Goal: Task Accomplishment & Management: Manage account settings

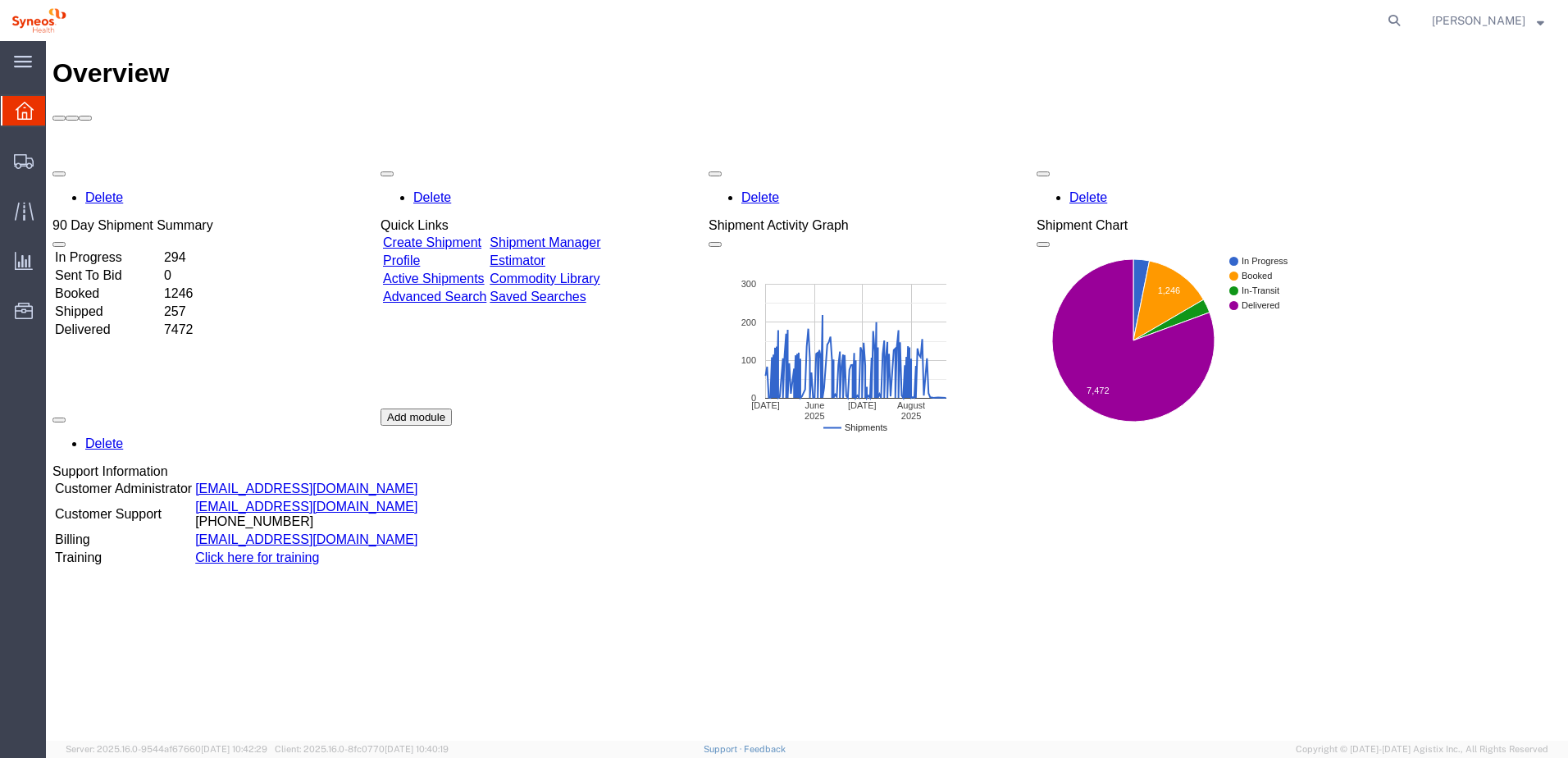
click at [1394, 8] on agx-global-search at bounding box center [1146, 21] width 525 height 41
click at [1406, 16] on icon at bounding box center [1393, 20] width 23 height 23
paste input "56481729"
type input "56481729"
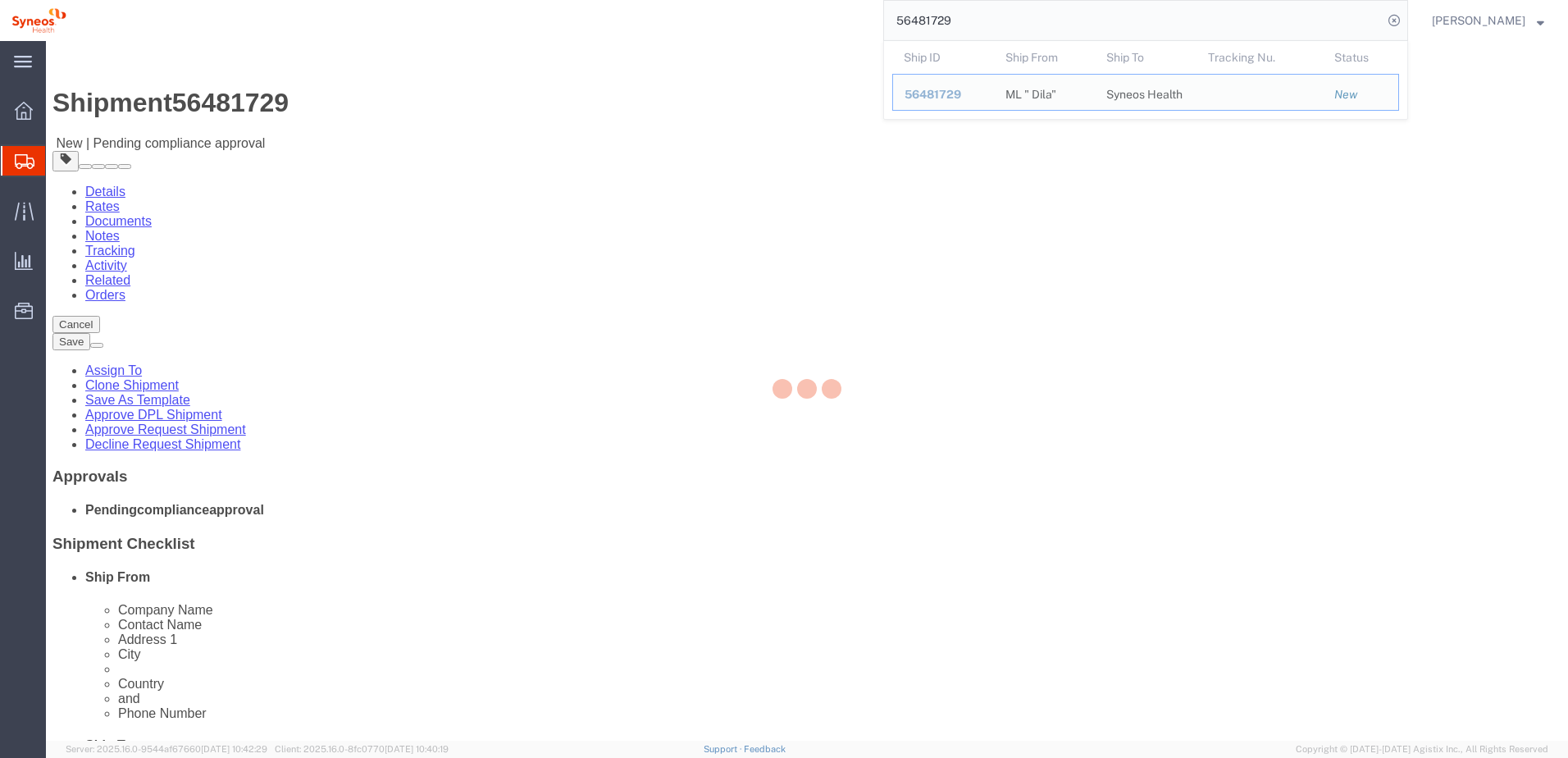
select select
select select "66391"
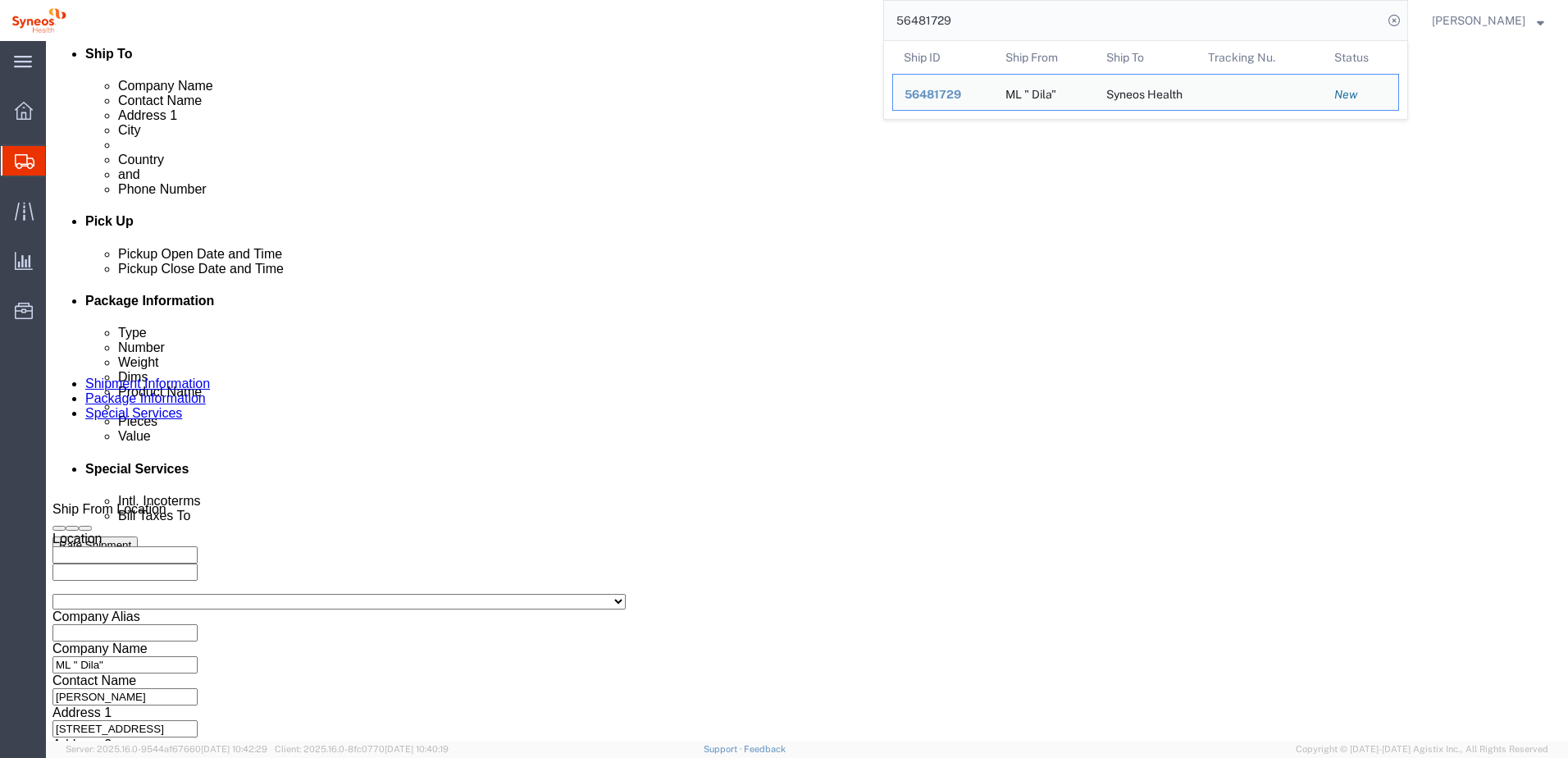
scroll to position [710, 0]
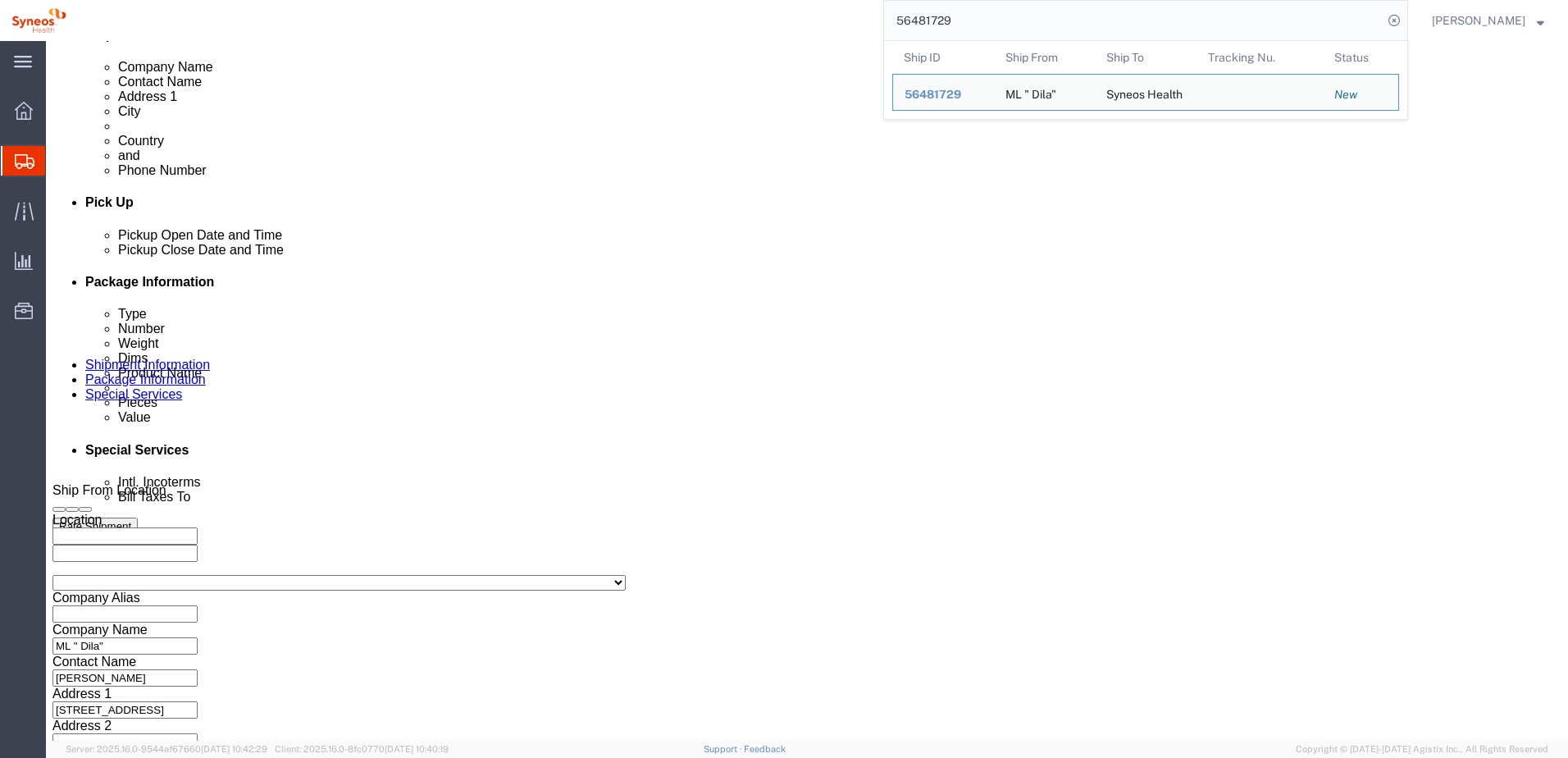
click button "Continue"
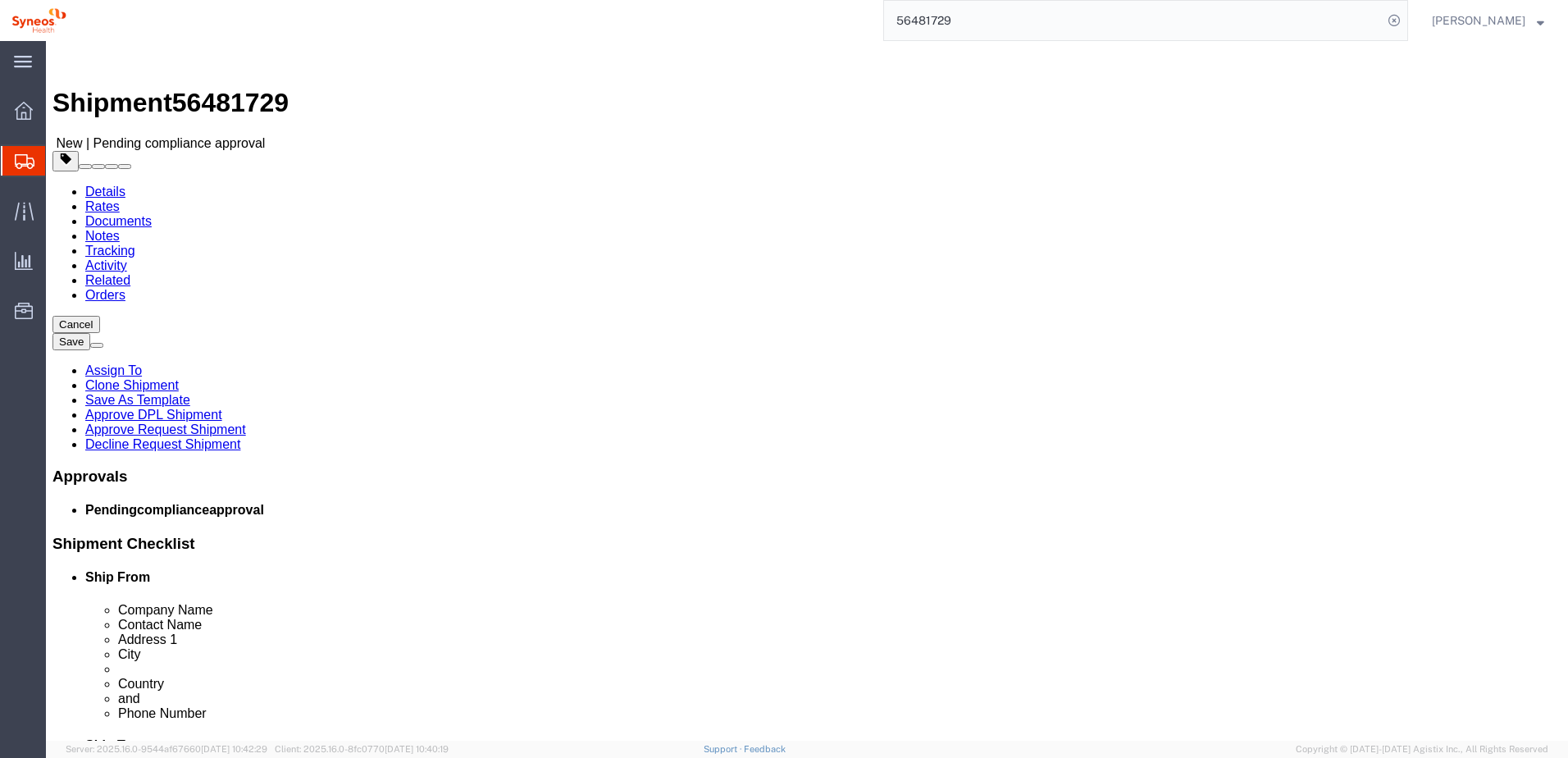
click button "Continue"
click link "Approve Request Shipment"
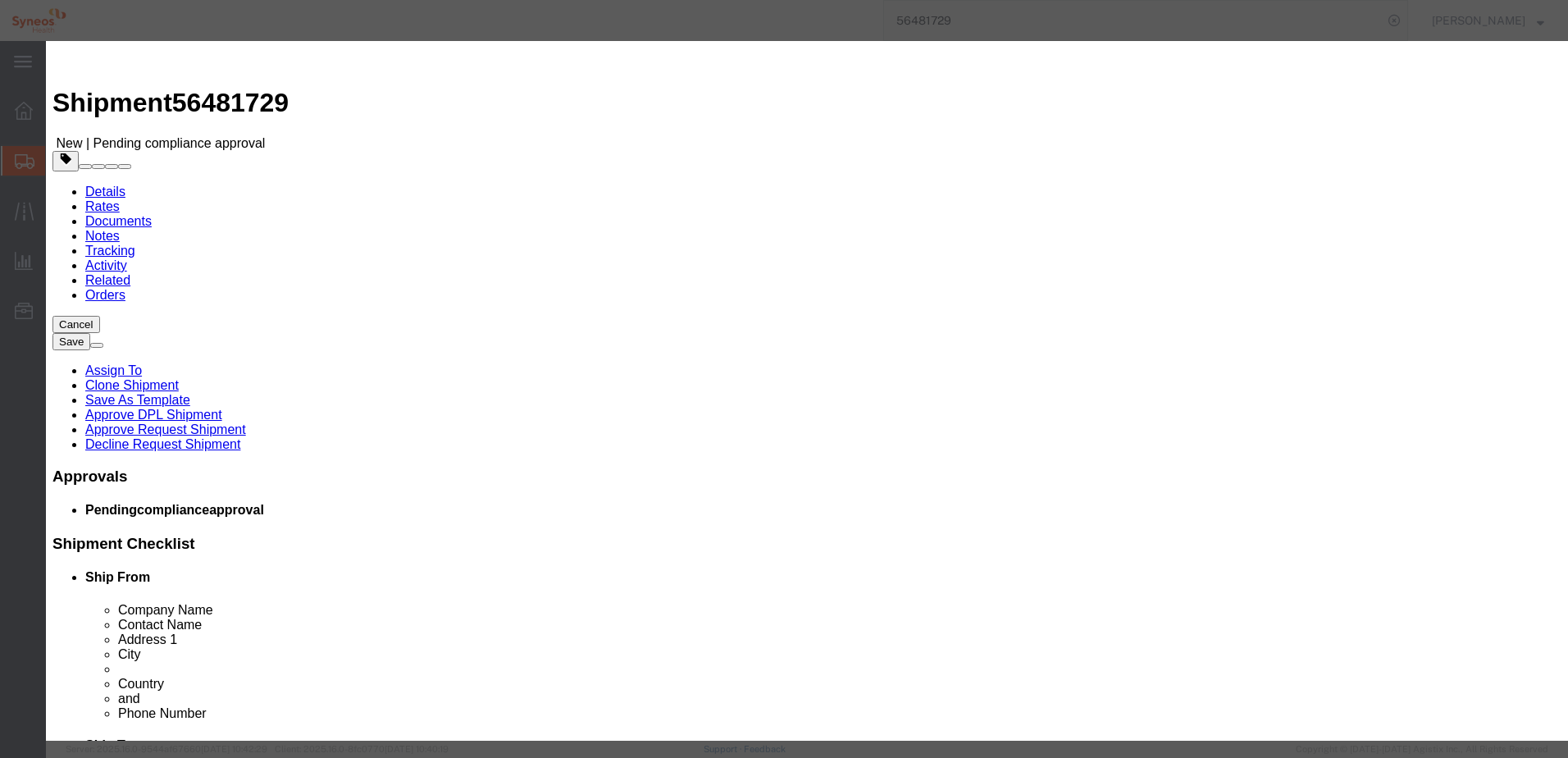
click button "Yes"
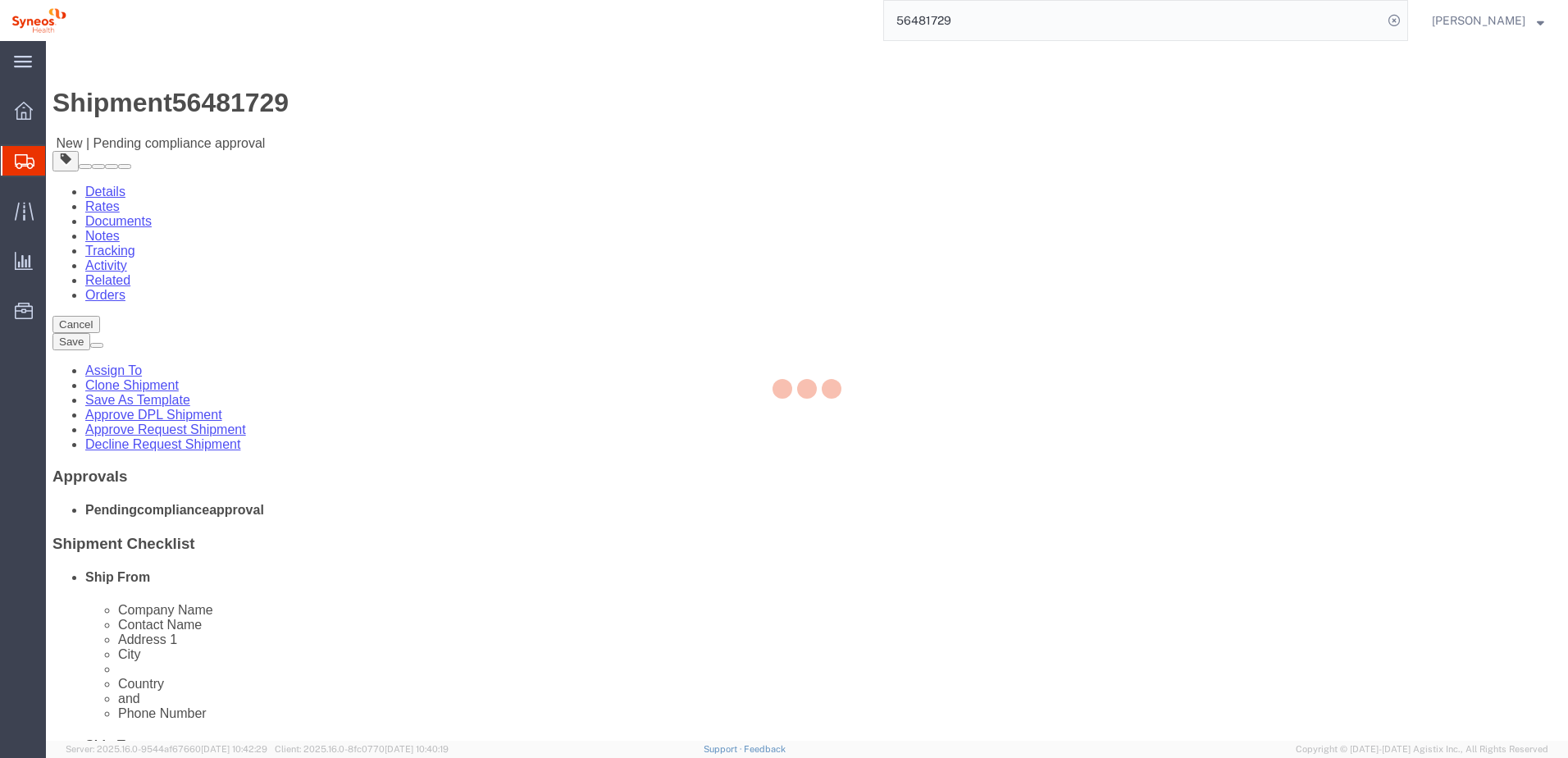
select select "66391"
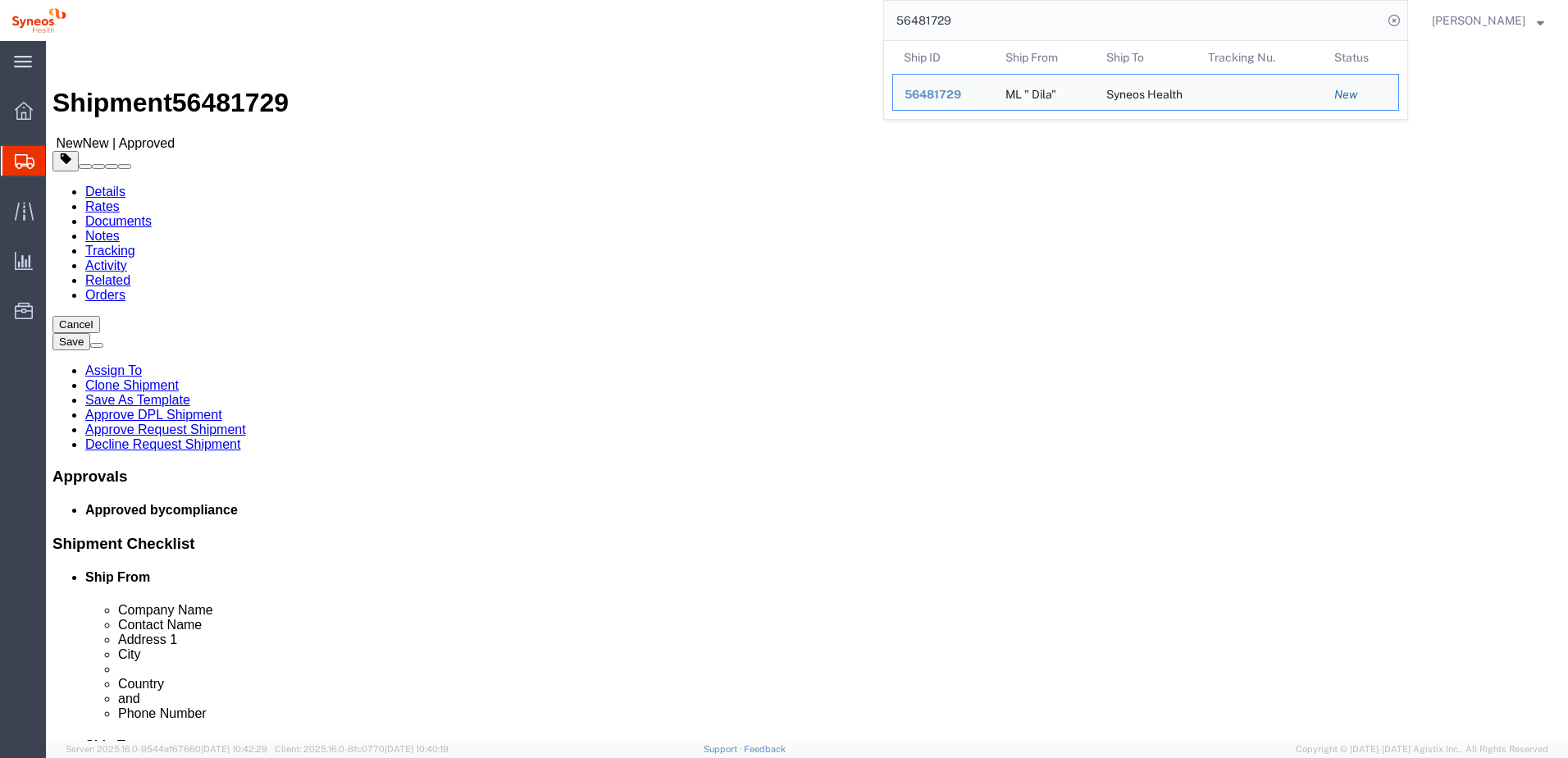
click at [1001, 31] on input "56481729" at bounding box center [1133, 21] width 499 height 39
drag, startPoint x: 1008, startPoint y: 24, endPoint x: 838, endPoint y: 24, distance: 170.0
click at [838, 24] on div "56481729 Ship ID Ship From Ship To Tracking Nu. Status Ship ID 56481729 Ship Fr…" at bounding box center [742, 21] width 1330 height 41
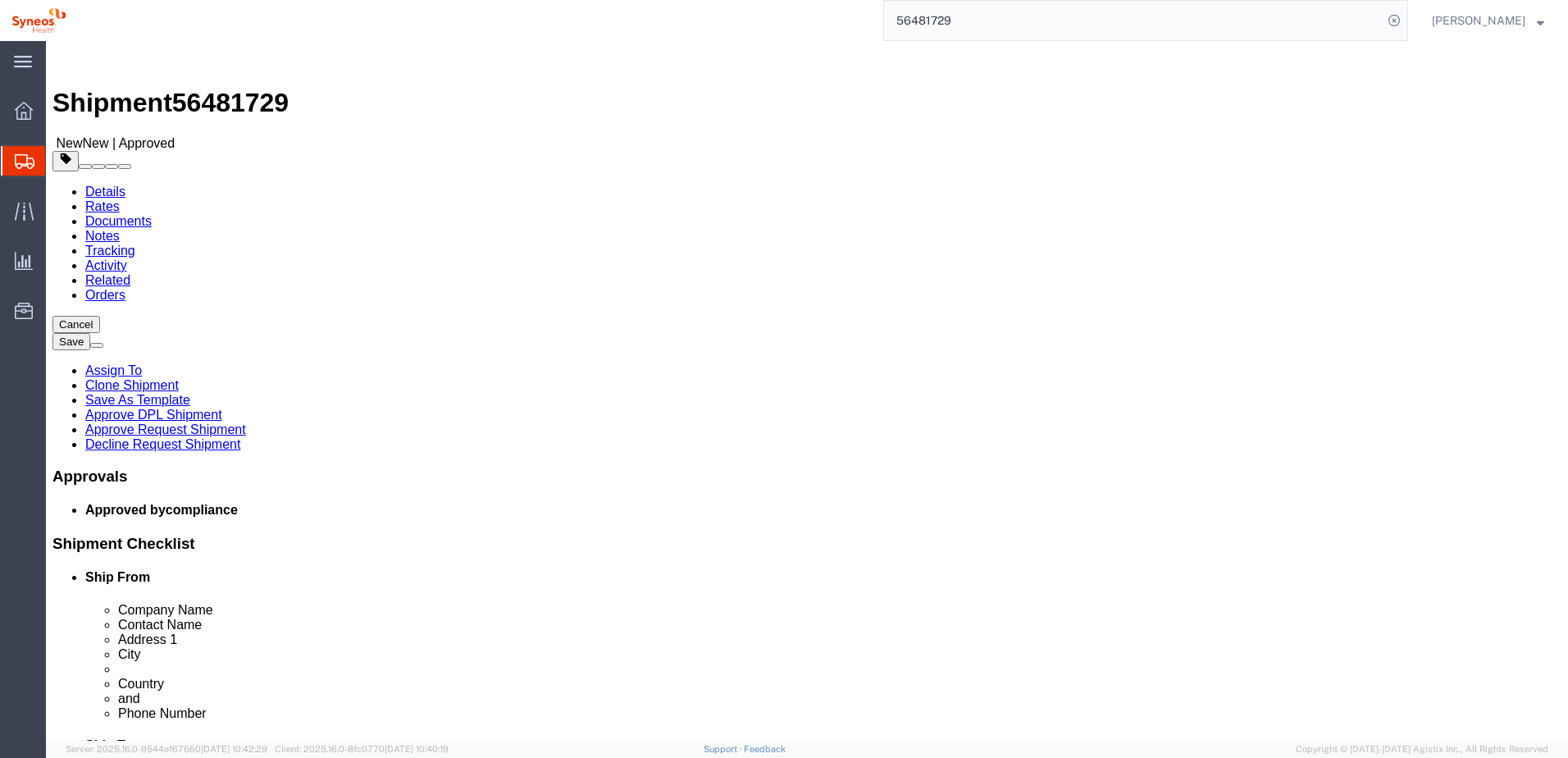
paste input "67727"
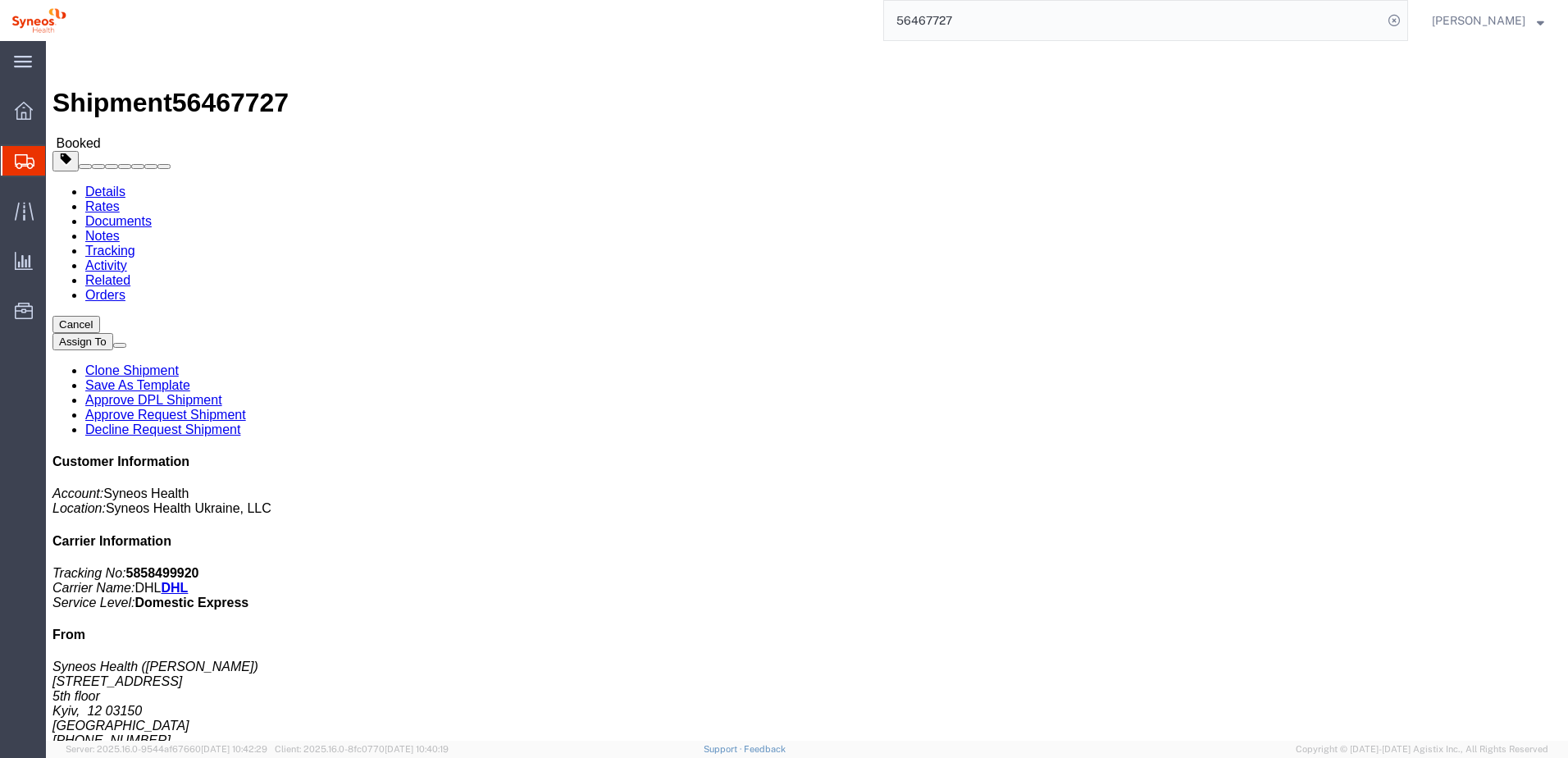
click link "Notes"
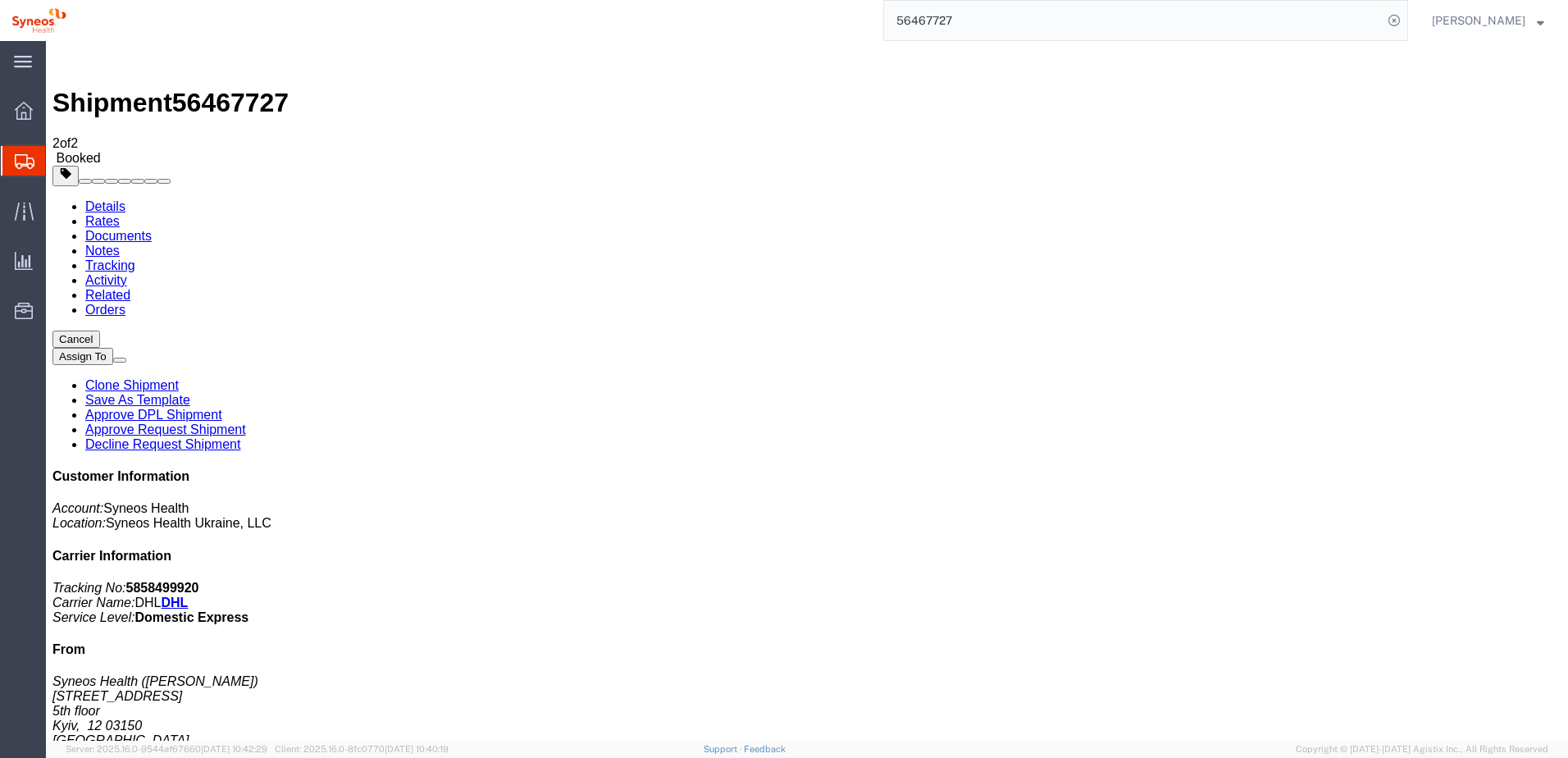
click at [65, 57] on img at bounding box center [62, 57] width 20 height 20
click at [152, 229] on link "Documents" at bounding box center [119, 236] width 67 height 14
click at [116, 199] on link "Details" at bounding box center [105, 206] width 40 height 14
click link "Notes"
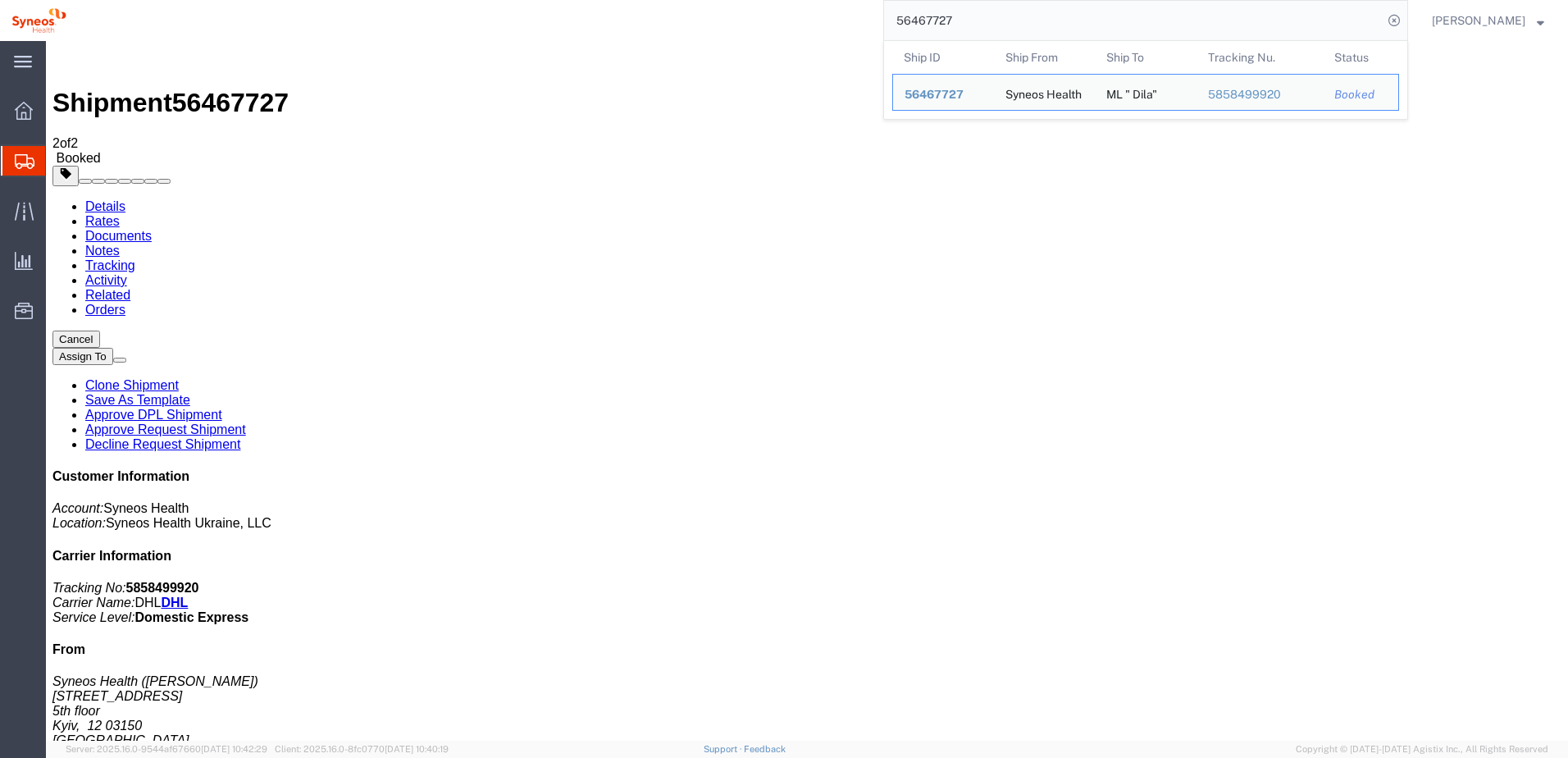
drag, startPoint x: 974, startPoint y: 13, endPoint x: 985, endPoint y: 17, distance: 11.7
click at [974, 13] on input "56467727" at bounding box center [1133, 21] width 499 height 39
drag, startPoint x: 987, startPoint y: 18, endPoint x: 874, endPoint y: 17, distance: 113.0
click at [874, 17] on div "56467727 Ship ID Ship From Ship To Tracking Nu. Status Ship ID 56467727 Ship Fr…" at bounding box center [742, 21] width 1330 height 41
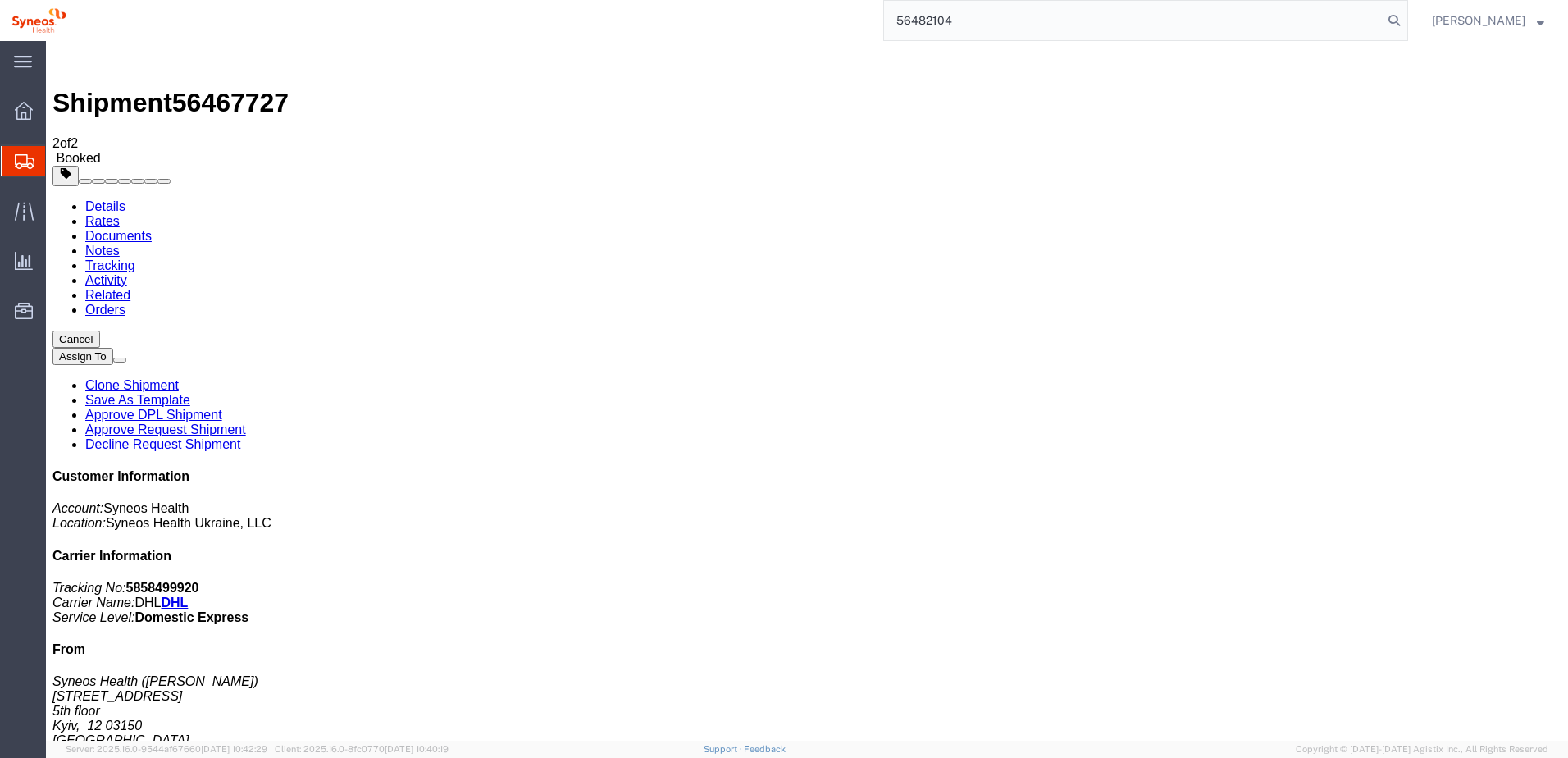
type input "56482104"
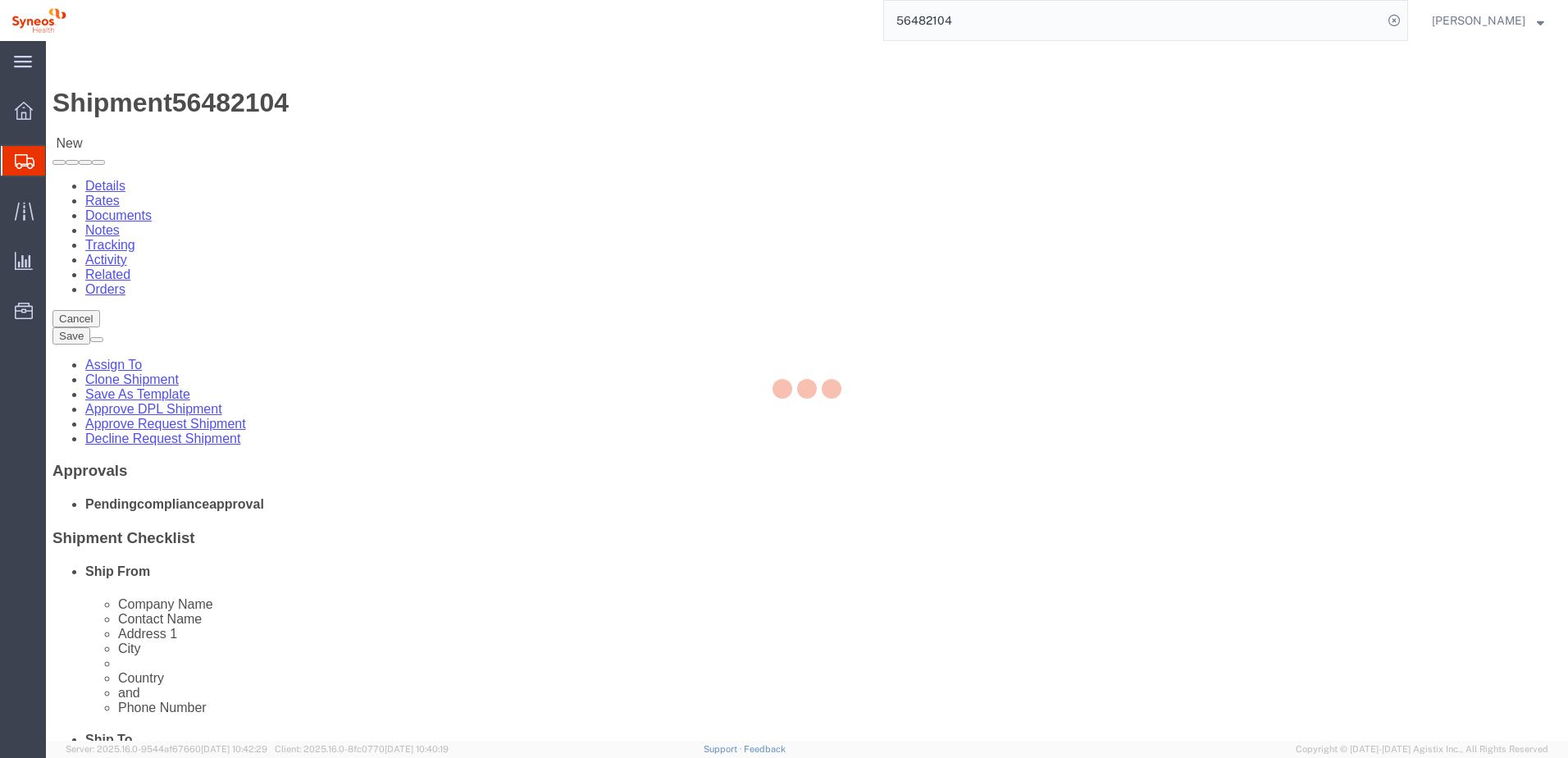
select select "66391"
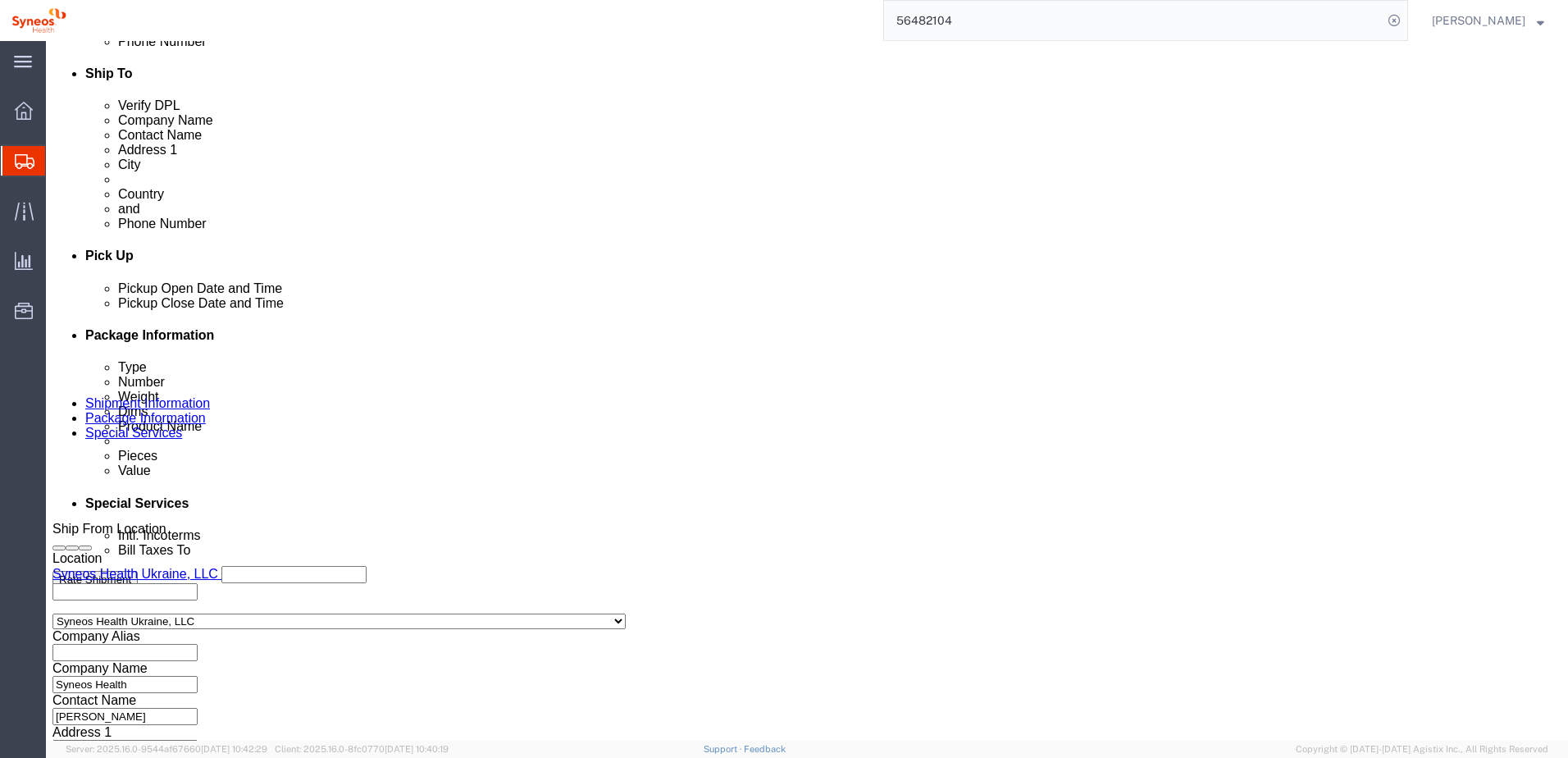
scroll to position [710, 0]
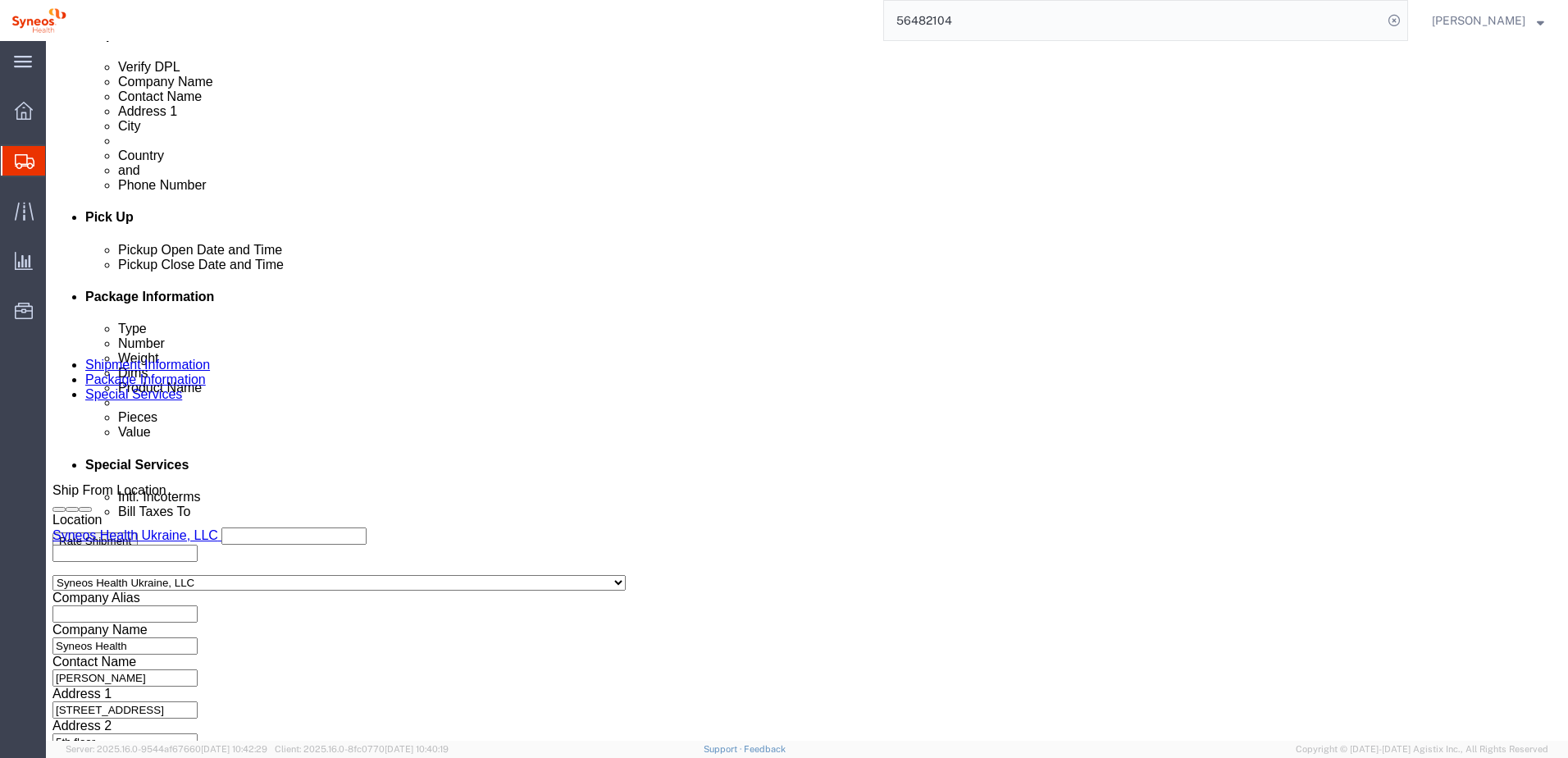
click button "Continue"
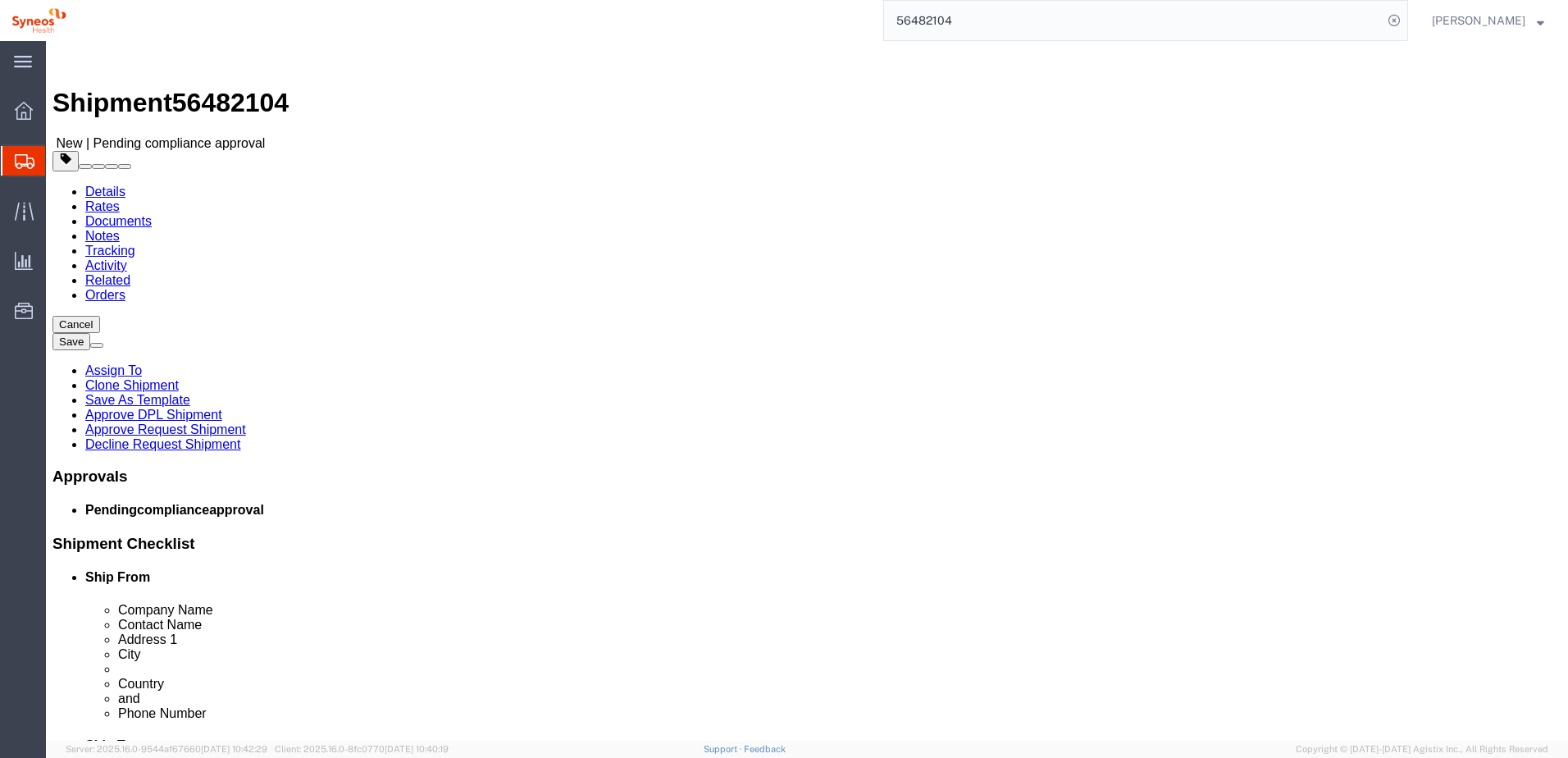
click button "Continue"
click link "Approve Request Shipment"
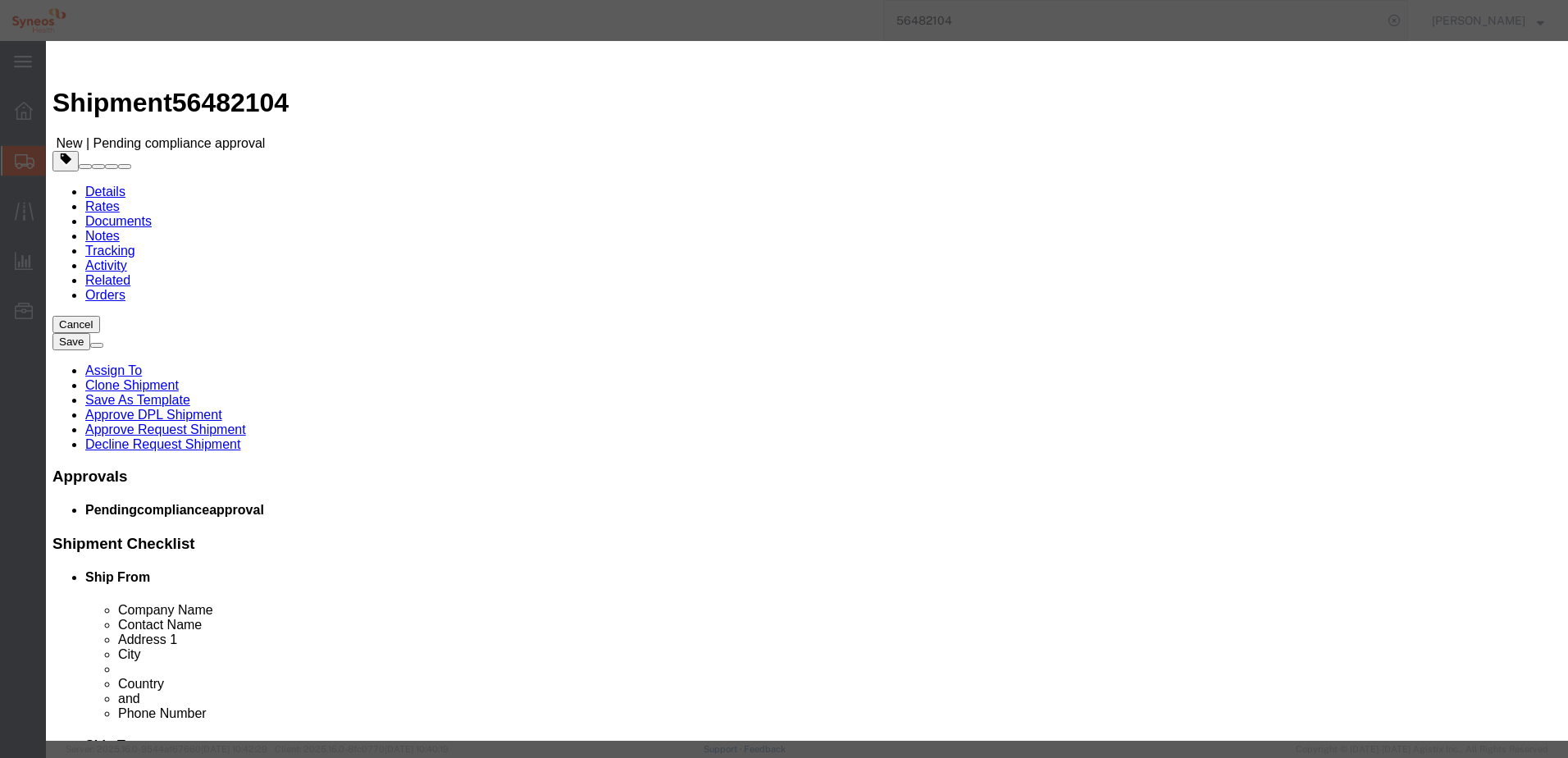
click button "Yes"
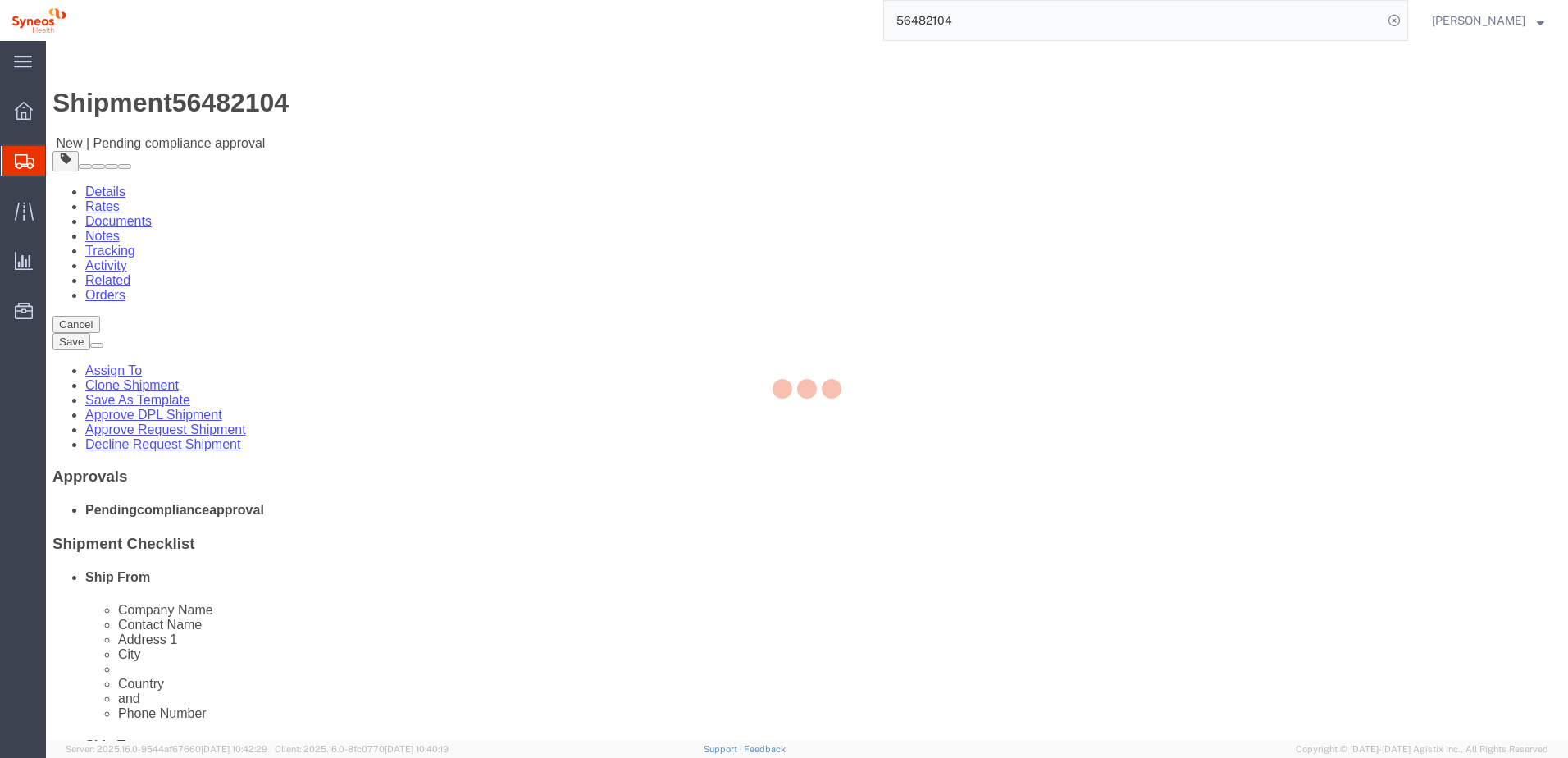
select select "66391"
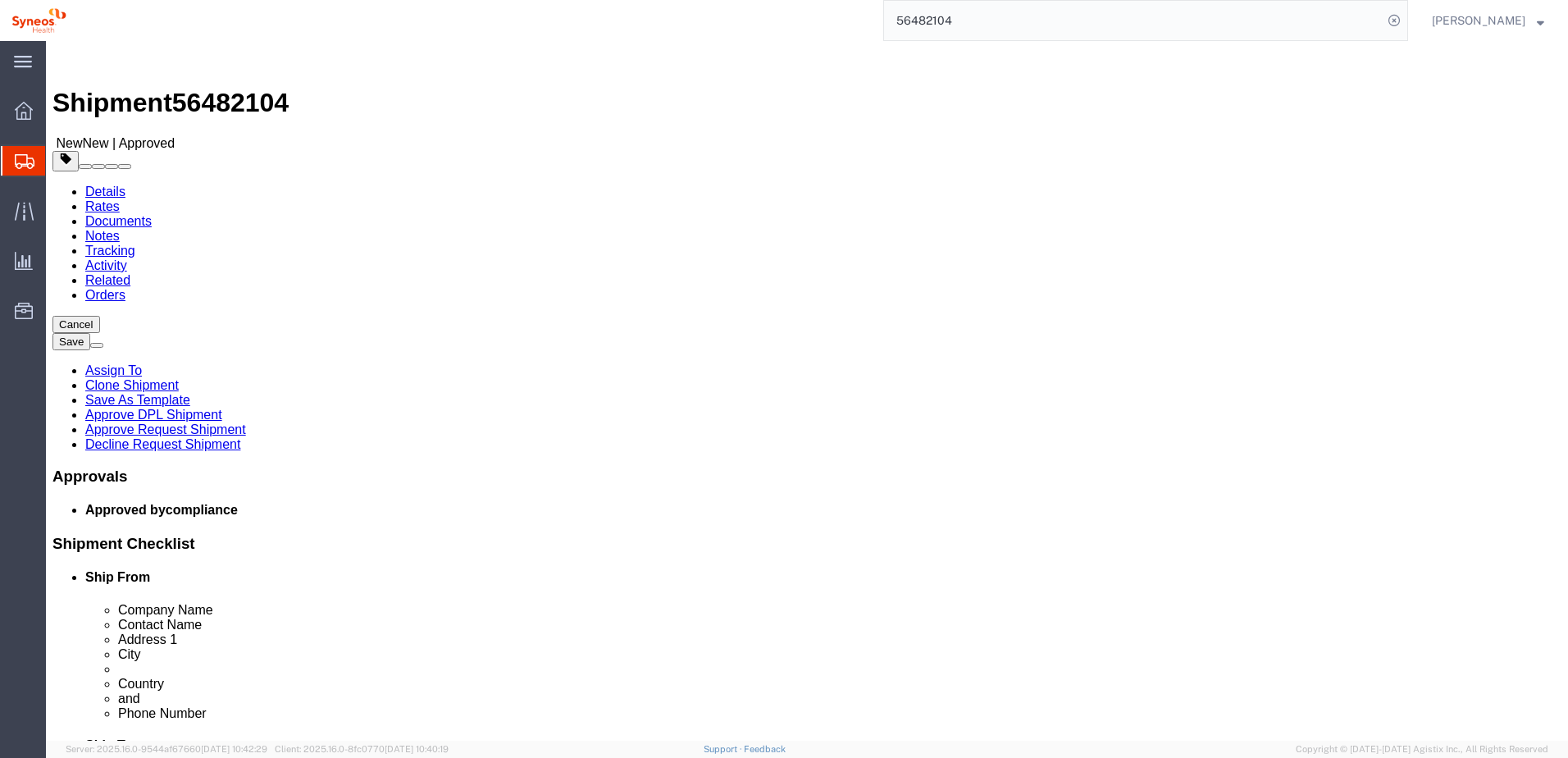
click at [983, 27] on input "56482104" at bounding box center [1133, 21] width 499 height 39
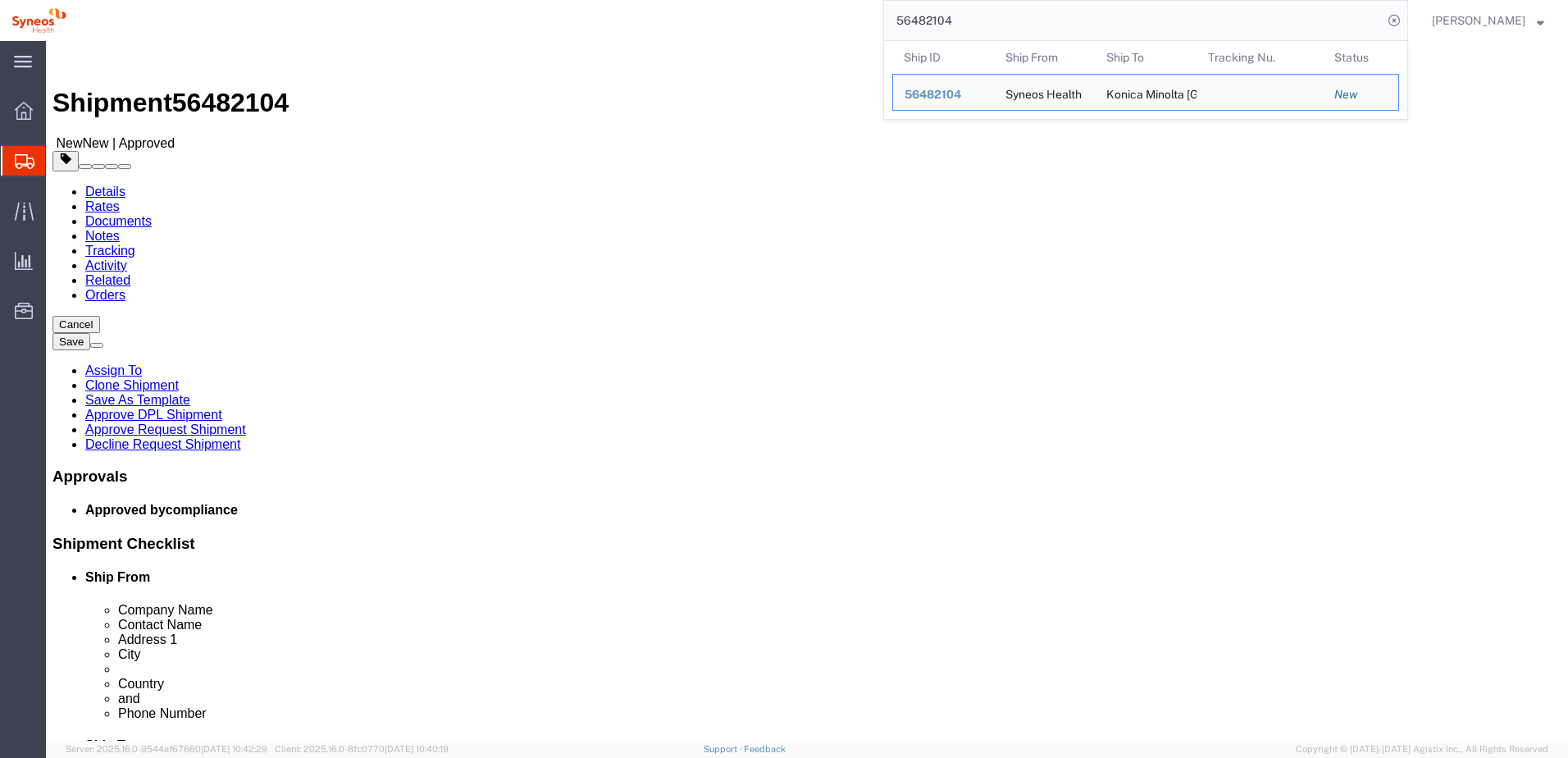
drag, startPoint x: 1003, startPoint y: 26, endPoint x: 881, endPoint y: 25, distance: 122.0
click at [882, 25] on div "56482104 Ship ID Ship From Ship To Tracking Nu. Status Ship ID 56482104 Ship Fr…" at bounding box center [742, 21] width 1330 height 41
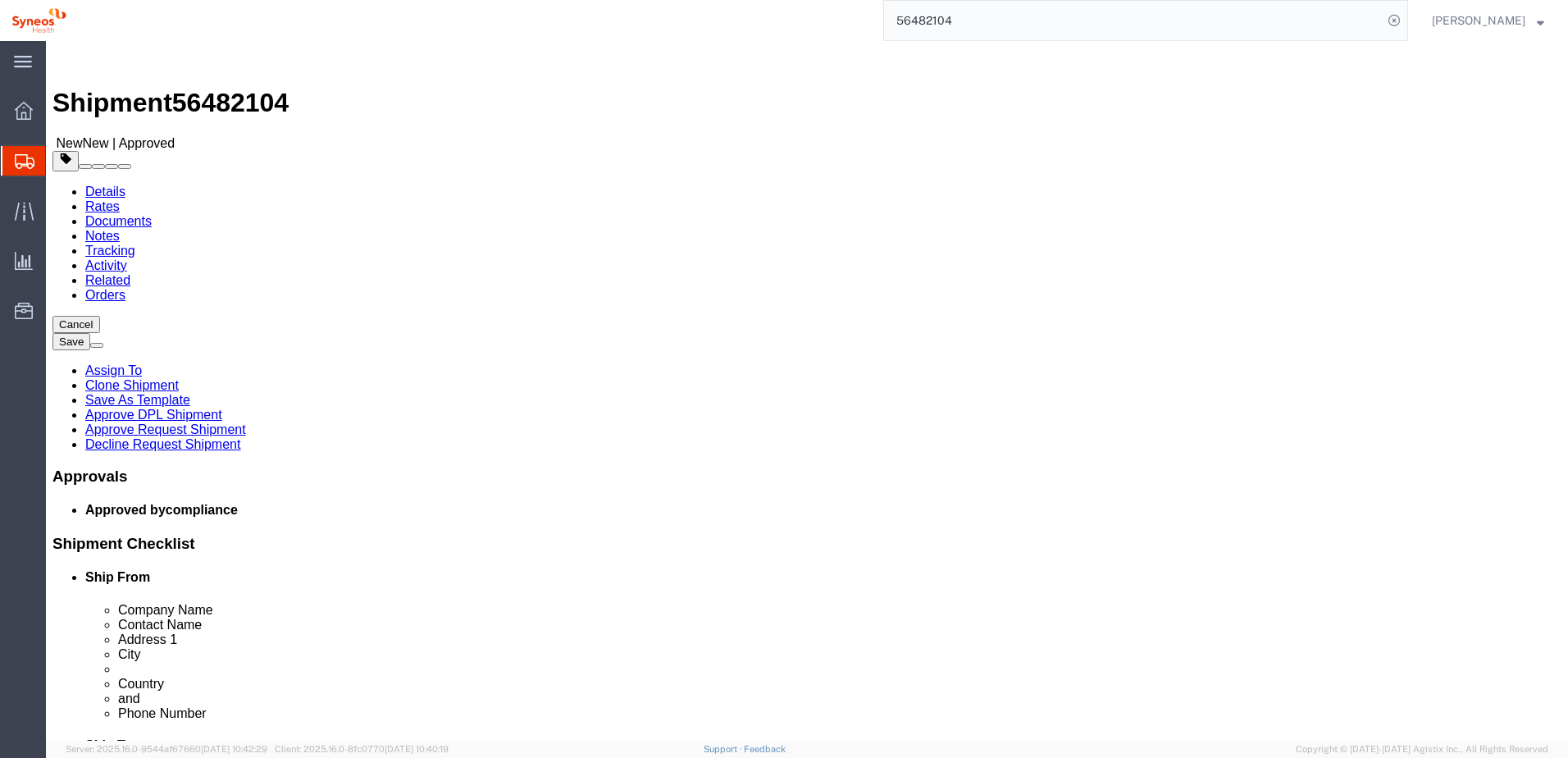
paste input "31"
type input "56482131"
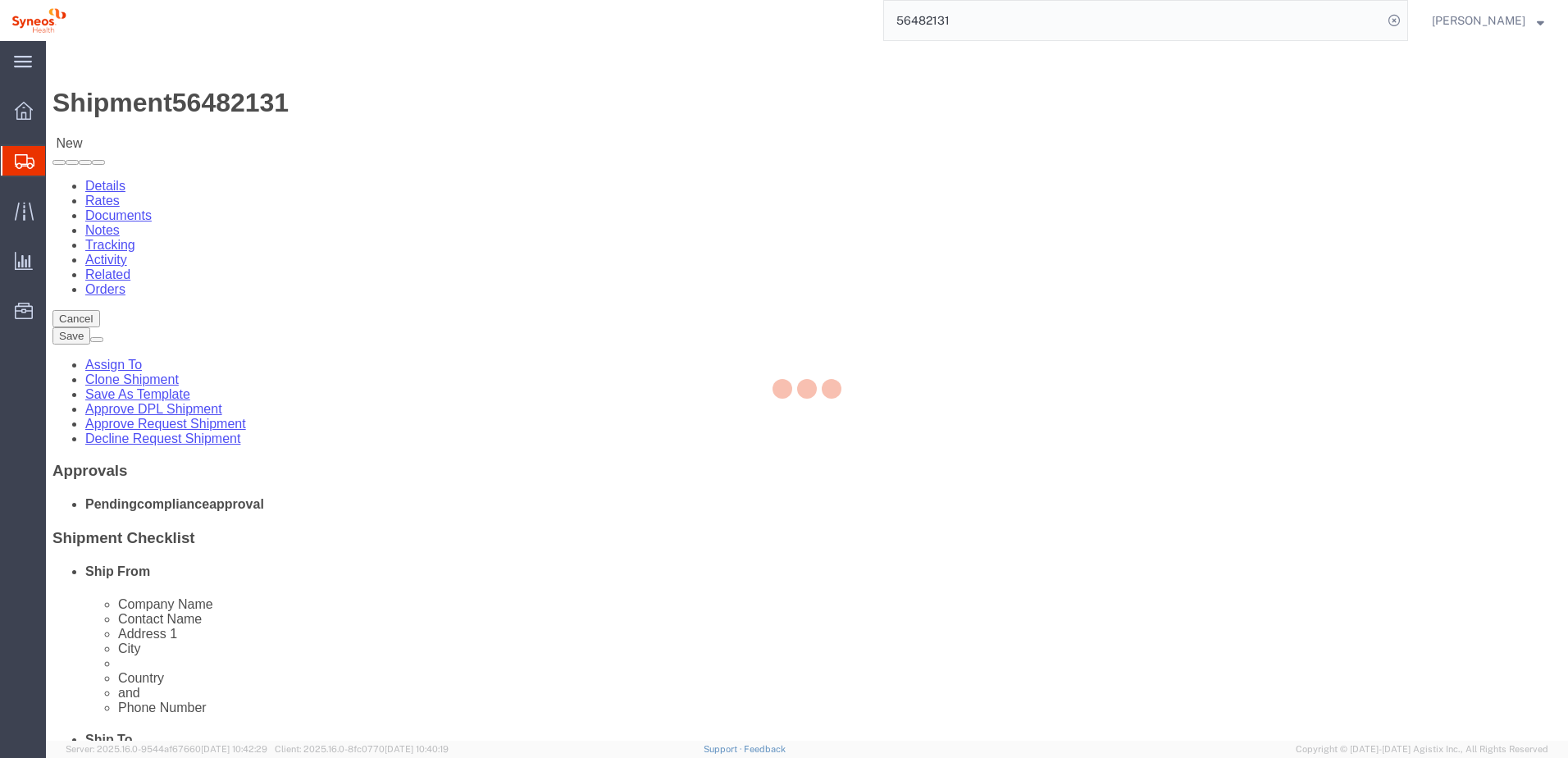
select select "66391"
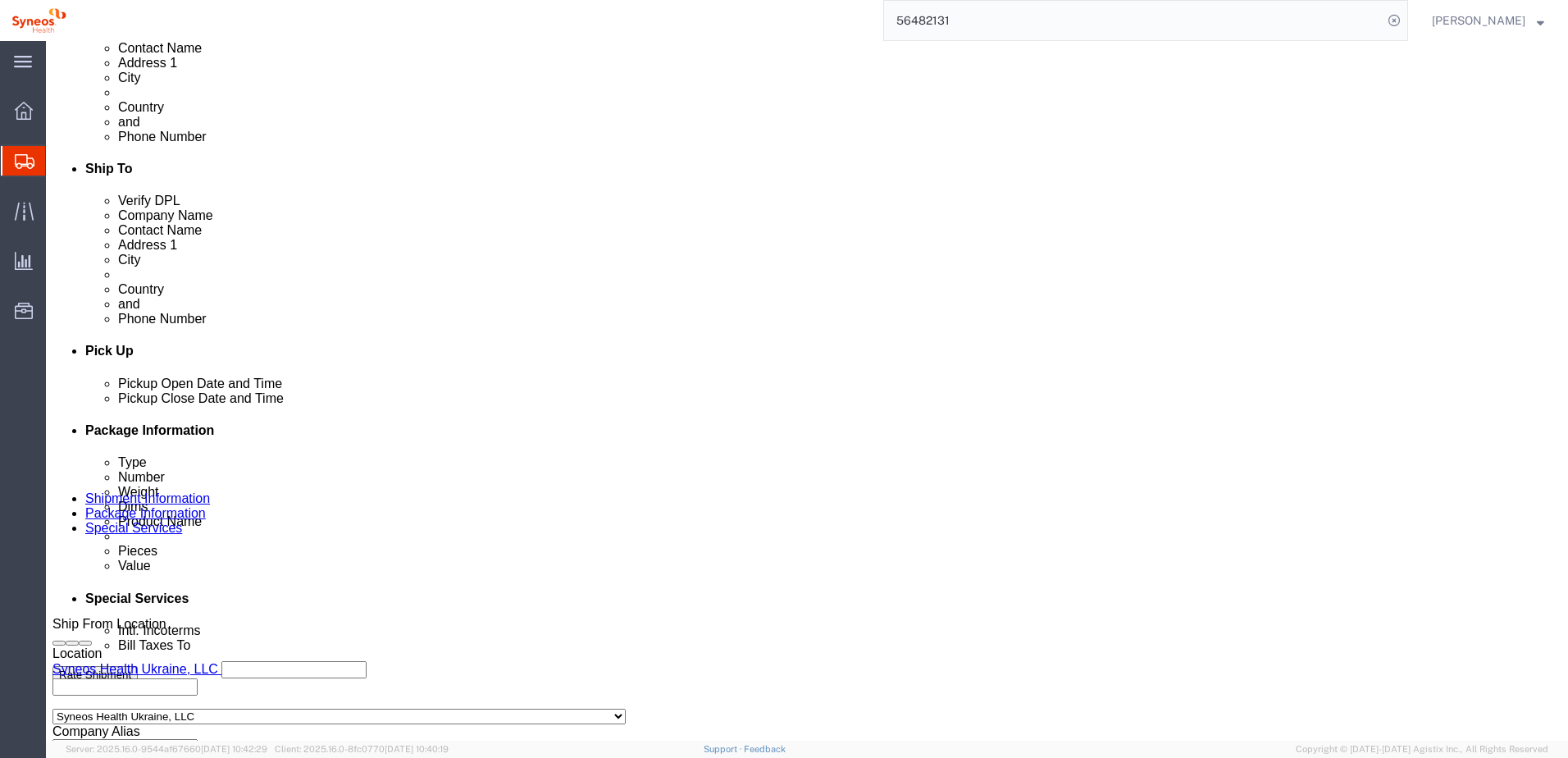
scroll to position [710, 0]
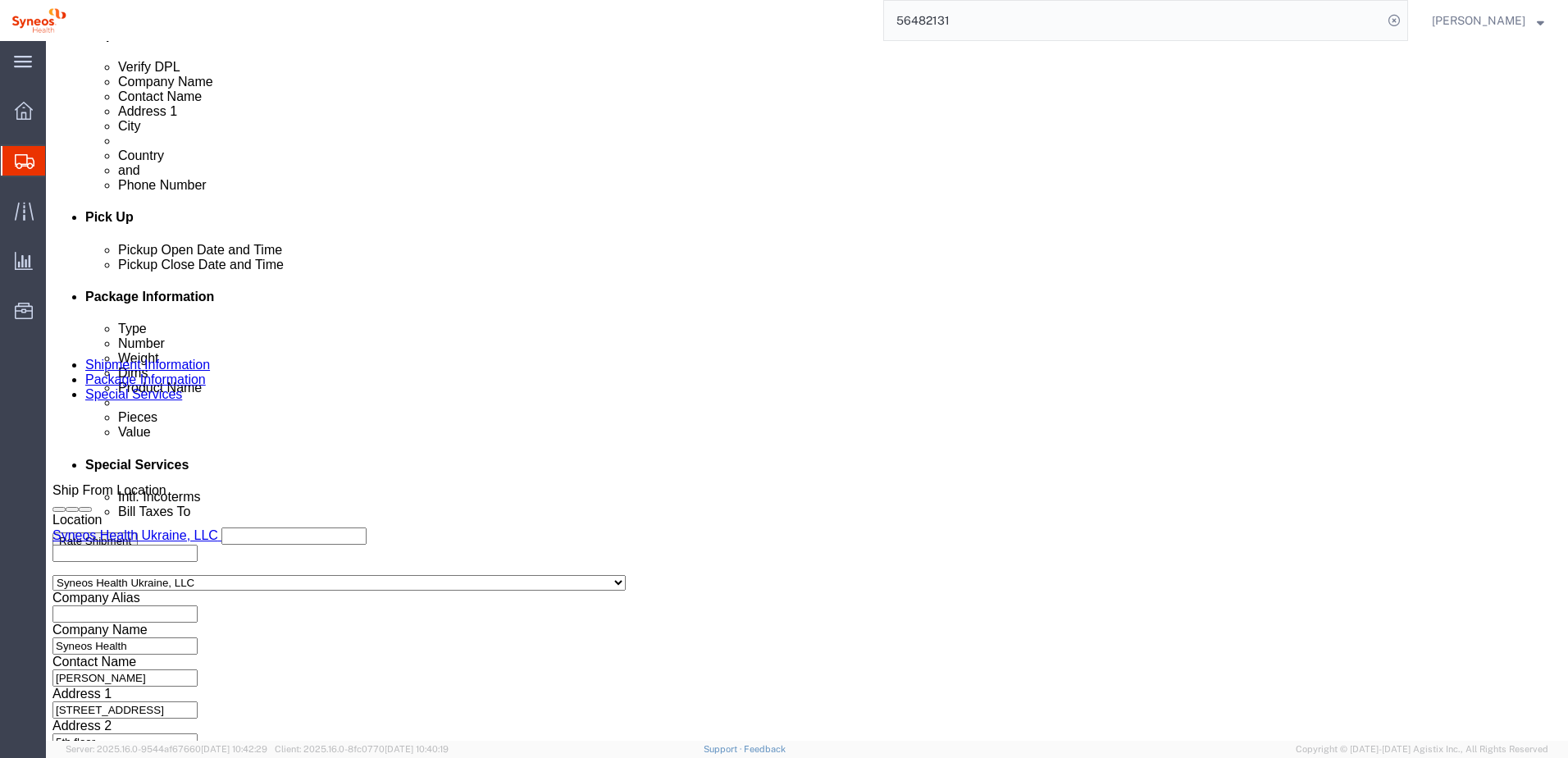
click button "Continue"
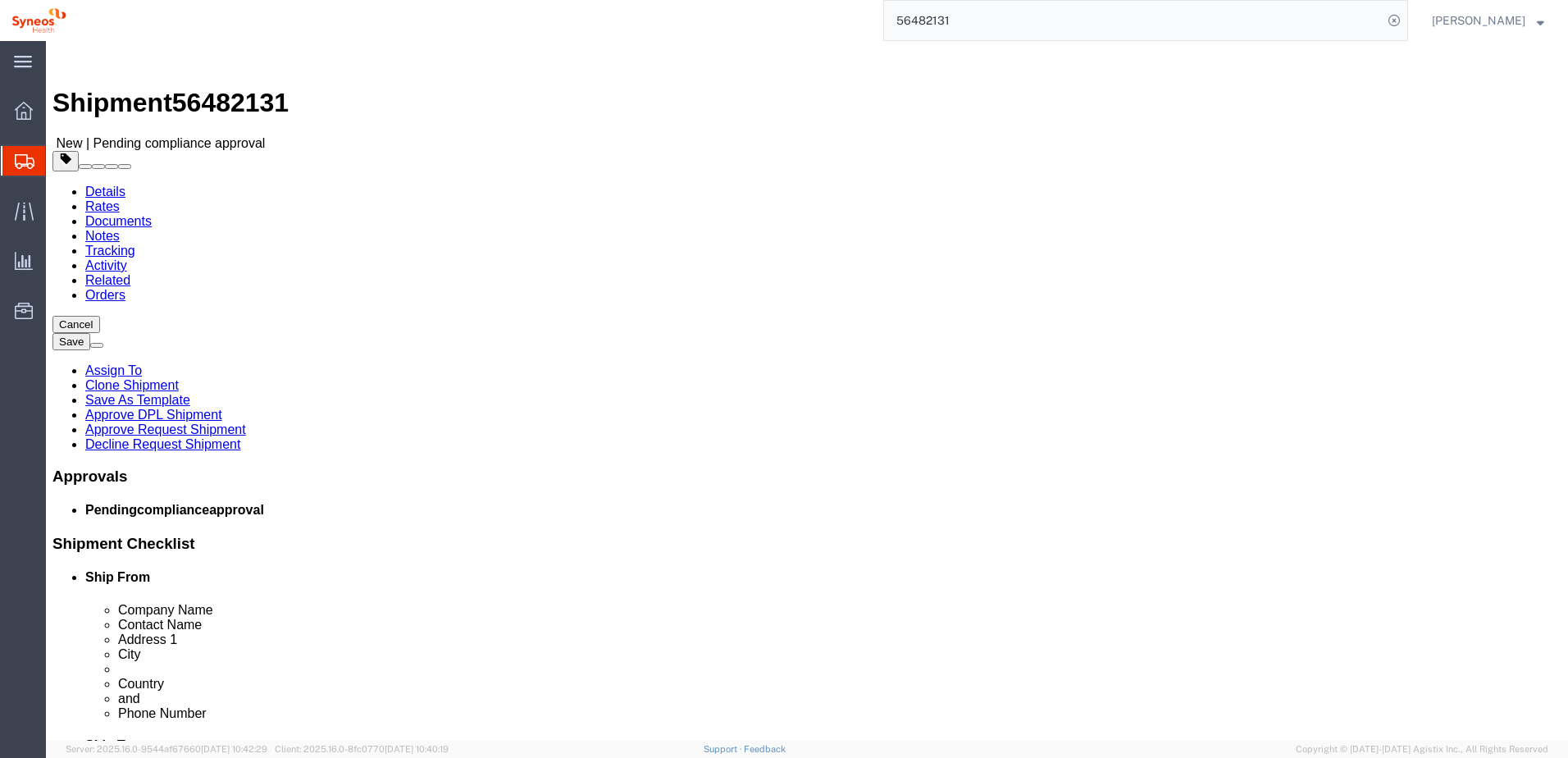
click button "Continue"
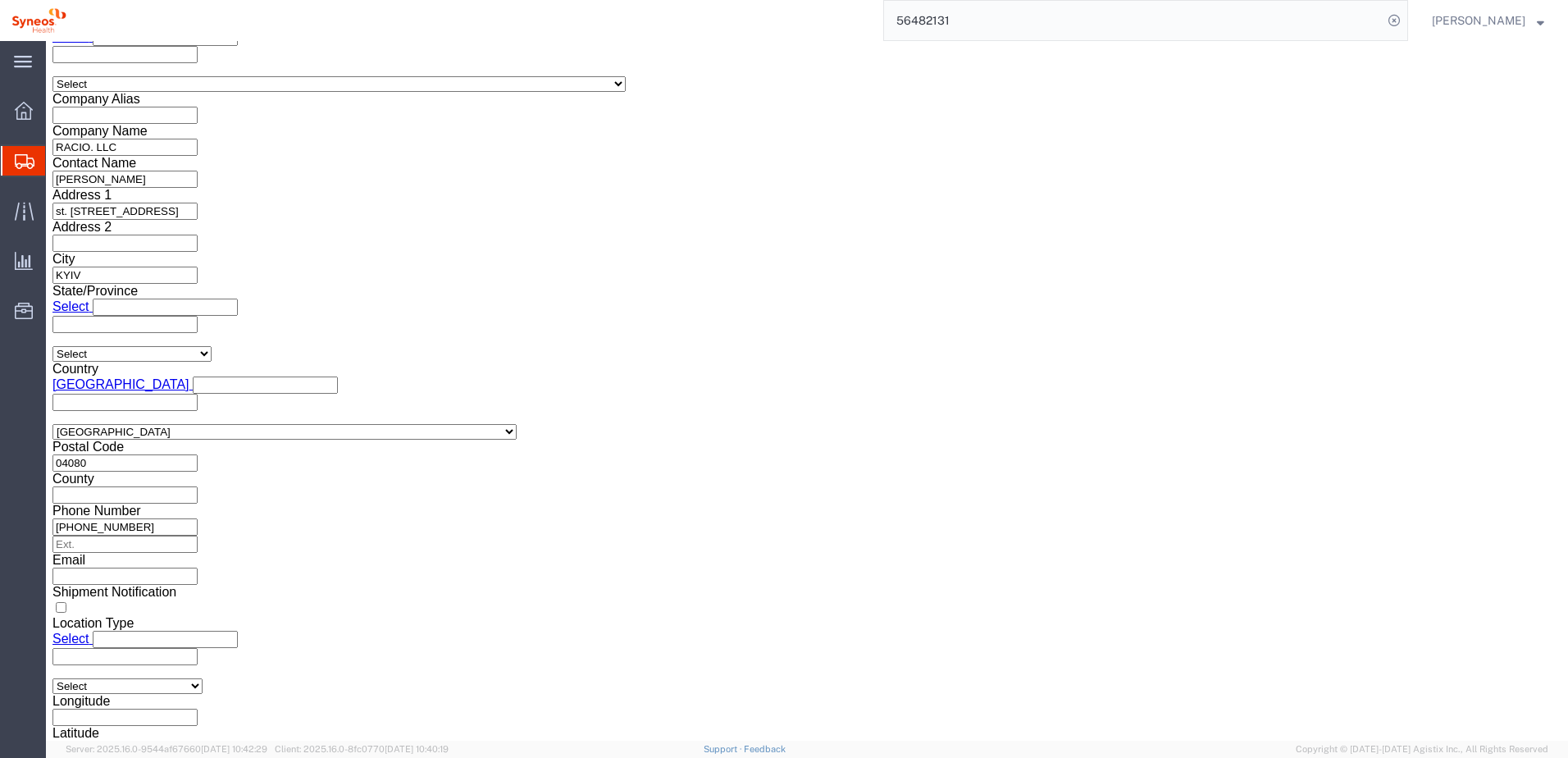
scroll to position [2095, 0]
click link "Approve Request Shipment"
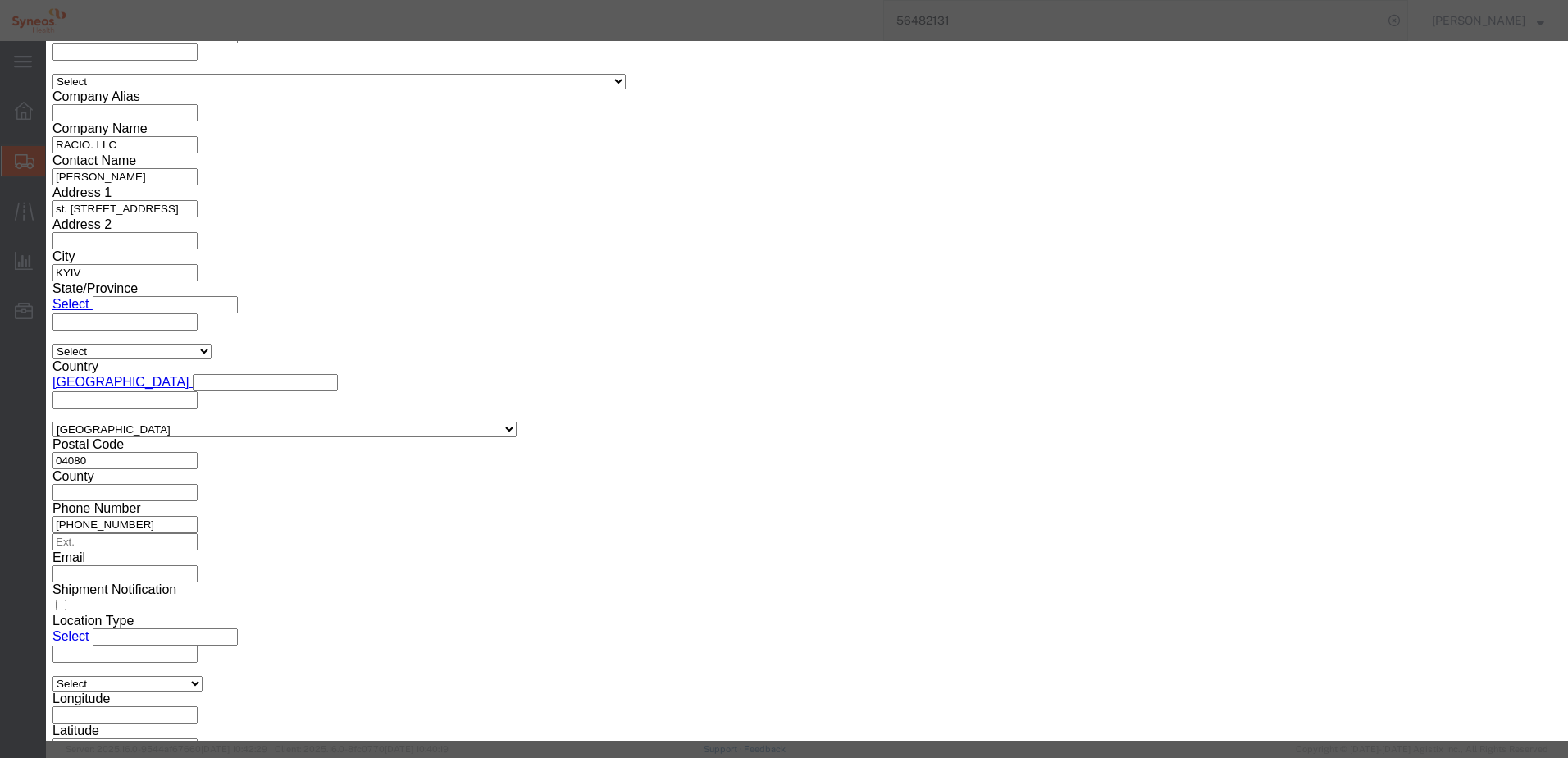
click button "Yes"
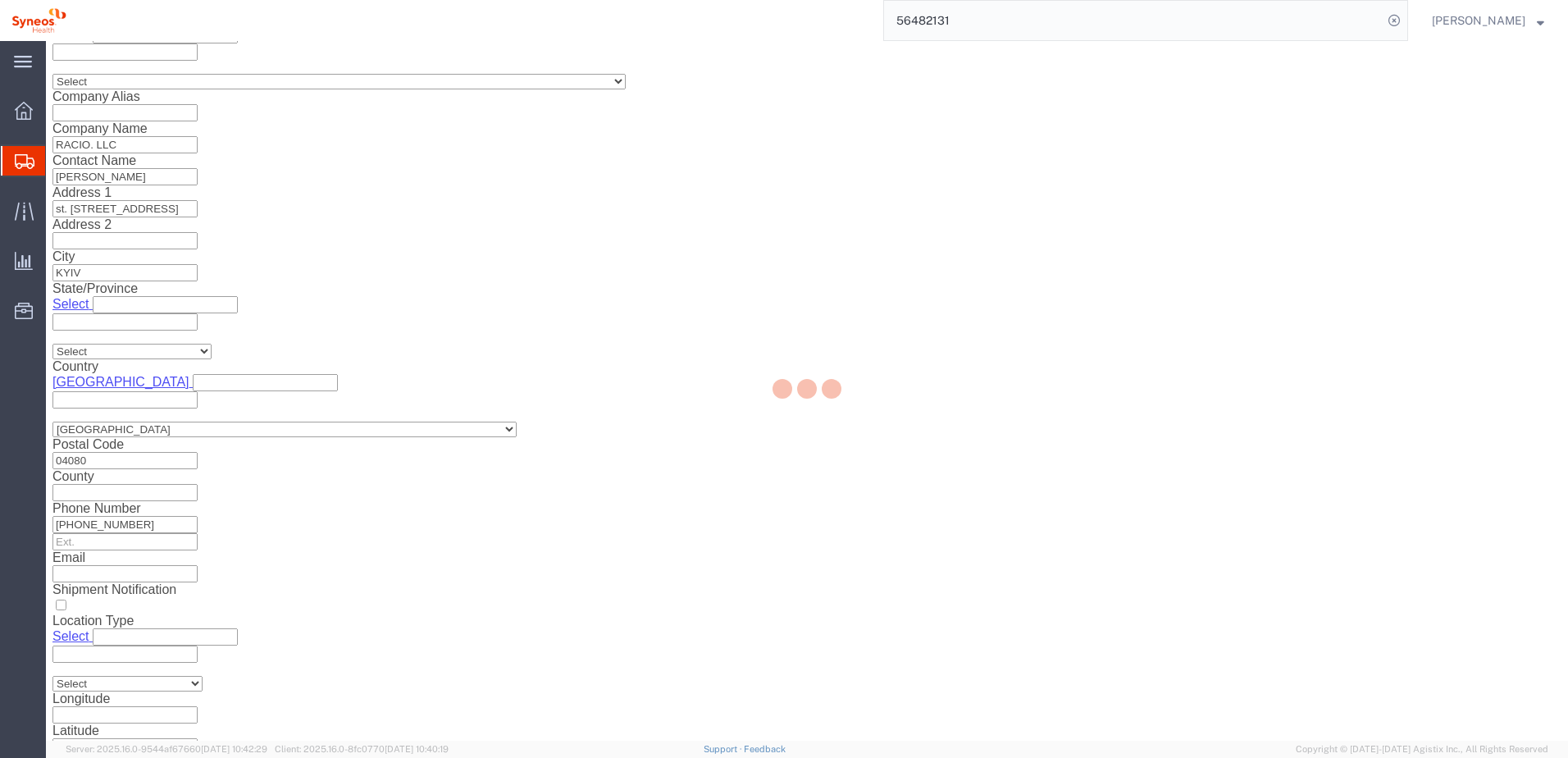
select select "66391"
